Goal: Check status: Check status

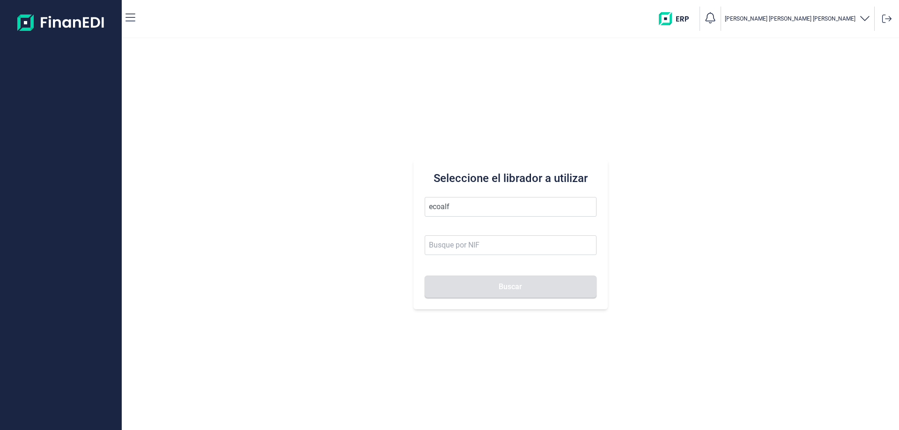
click at [425, 276] on button "Buscar" at bounding box center [511, 287] width 172 height 22
click at [484, 235] on li "ECOALF RECYCLED FABRICS SL" at bounding box center [511, 230] width 172 height 19
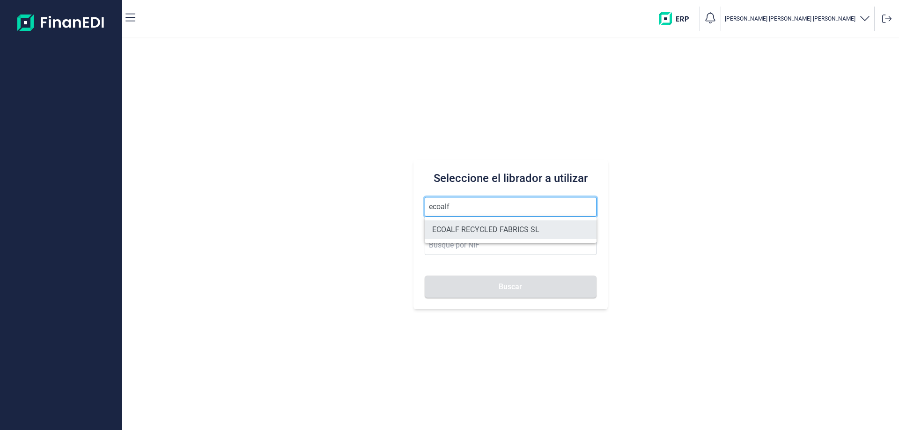
type input "ECOALF RECYCLED FABRICS SL"
type input "B85910610"
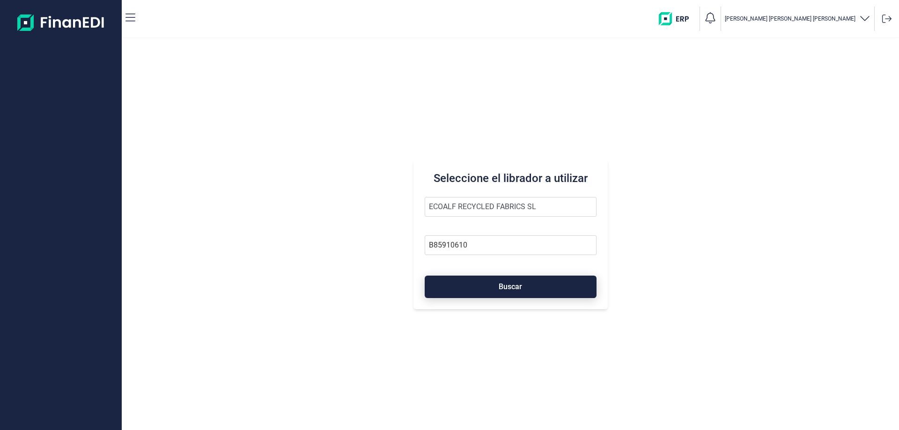
click at [511, 294] on button "Buscar" at bounding box center [511, 287] width 172 height 22
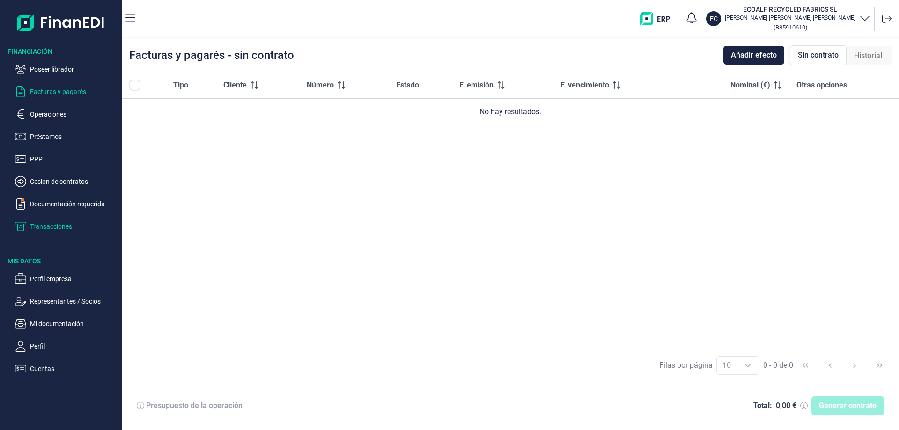
click at [49, 229] on p "Transacciones" at bounding box center [74, 226] width 88 height 11
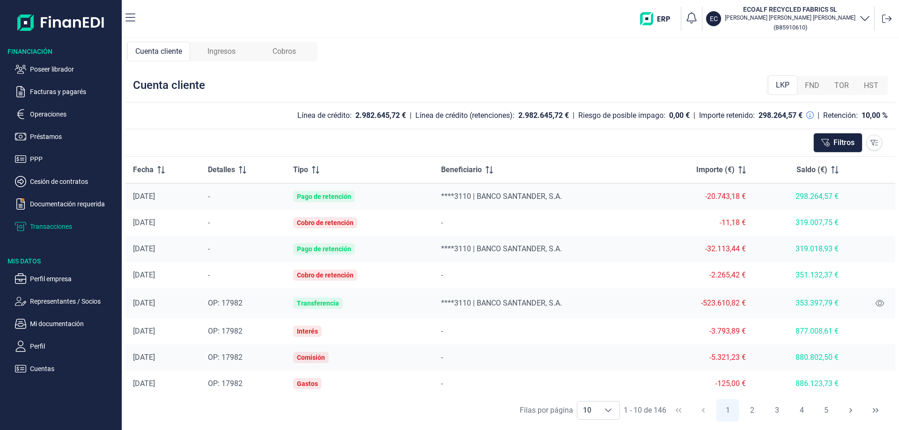
click at [873, 203] on td at bounding box center [870, 197] width 49 height 27
drag, startPoint x: 135, startPoint y: 194, endPoint x: 875, endPoint y: 192, distance: 740.4
click at [878, 192] on tr "[DATE] - Pago de retención ****3110 | BANCO SANTANDER, S.A. -20.743,18 € 298.26…" at bounding box center [511, 197] width 770 height 27
click at [875, 193] on td at bounding box center [870, 197] width 49 height 27
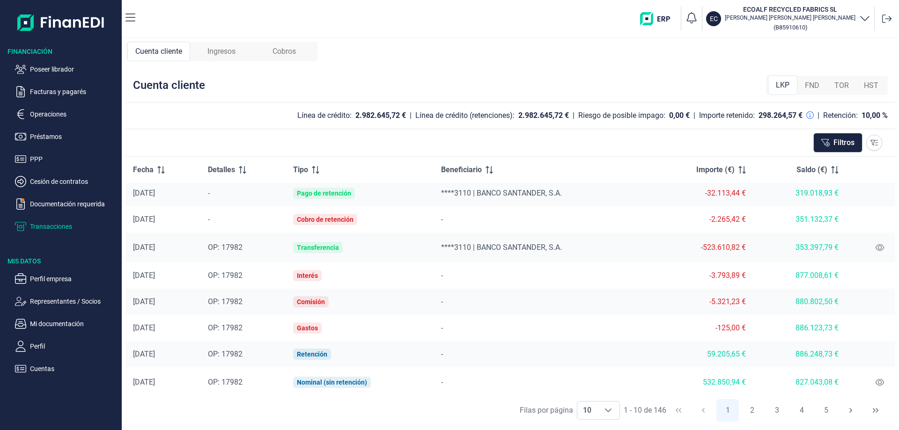
scroll to position [59, 0]
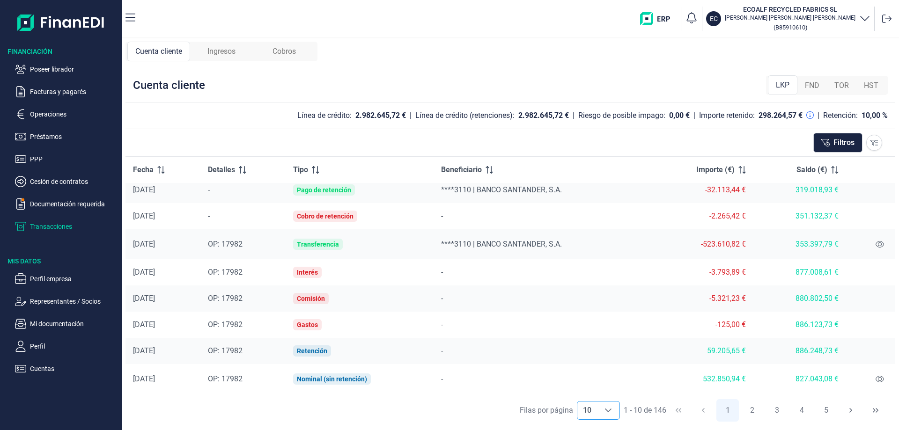
click at [610, 406] on div "Choose" at bounding box center [608, 411] width 22 height 18
click at [592, 388] on span "100" at bounding box center [588, 389] width 13 height 9
type input "100"
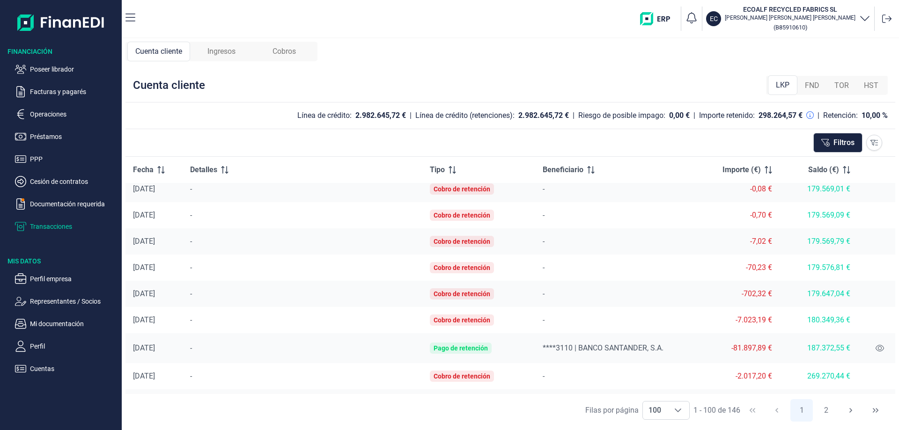
scroll to position [621, 0]
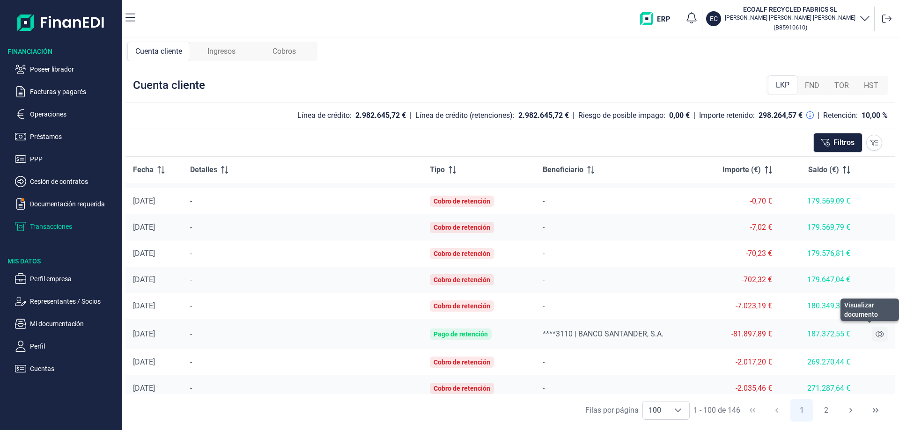
click at [876, 334] on icon at bounding box center [880, 334] width 8 height 7
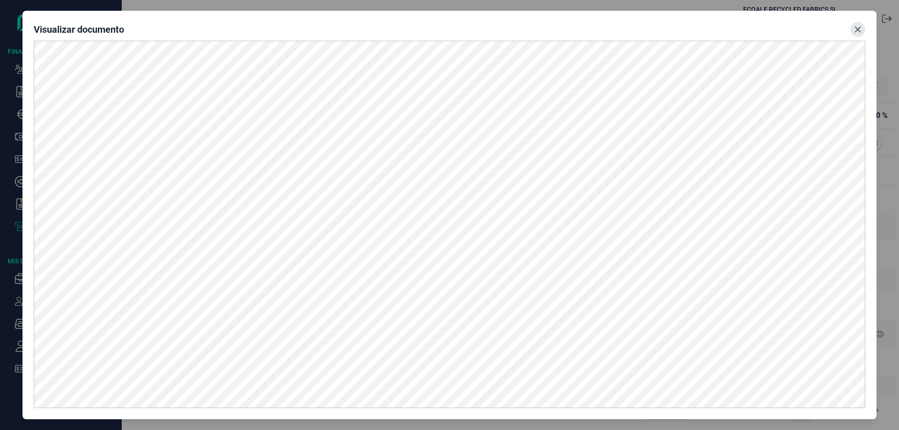
click at [858, 28] on icon "Close" at bounding box center [857, 29] width 7 height 7
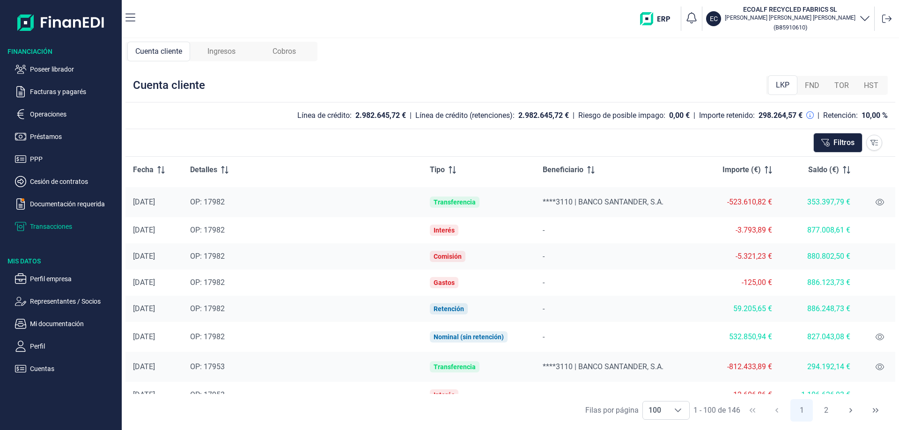
scroll to position [0, 0]
